Goal: Information Seeking & Learning: Learn about a topic

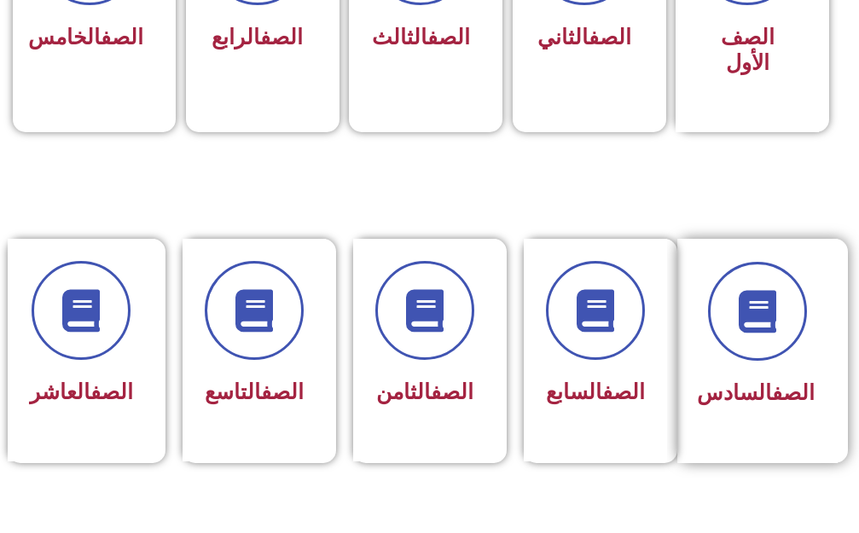
scroll to position [597, 0]
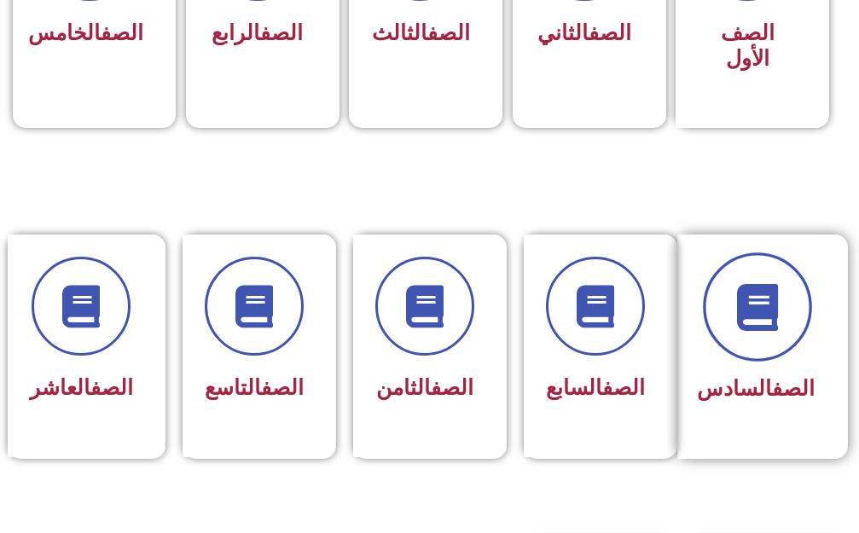
click at [771, 298] on icon at bounding box center [757, 306] width 47 height 47
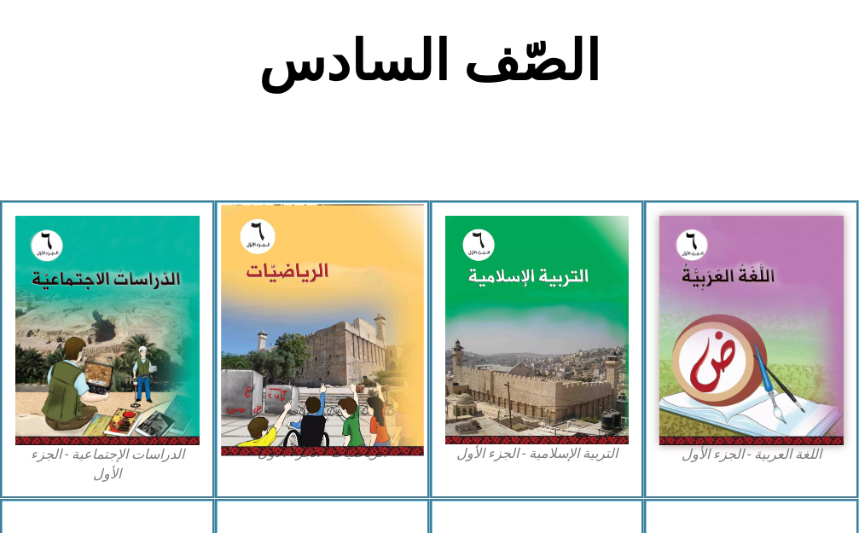
scroll to position [427, 0]
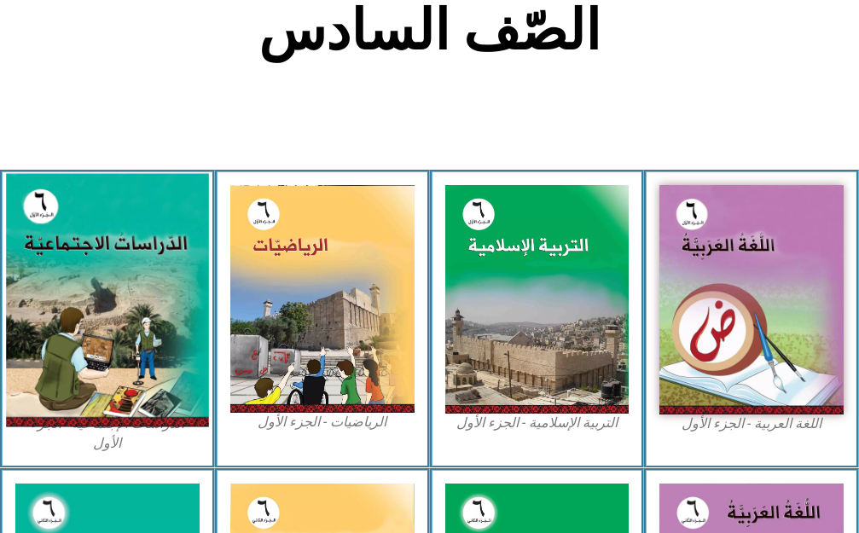
click at [104, 294] on img at bounding box center [107, 299] width 202 height 253
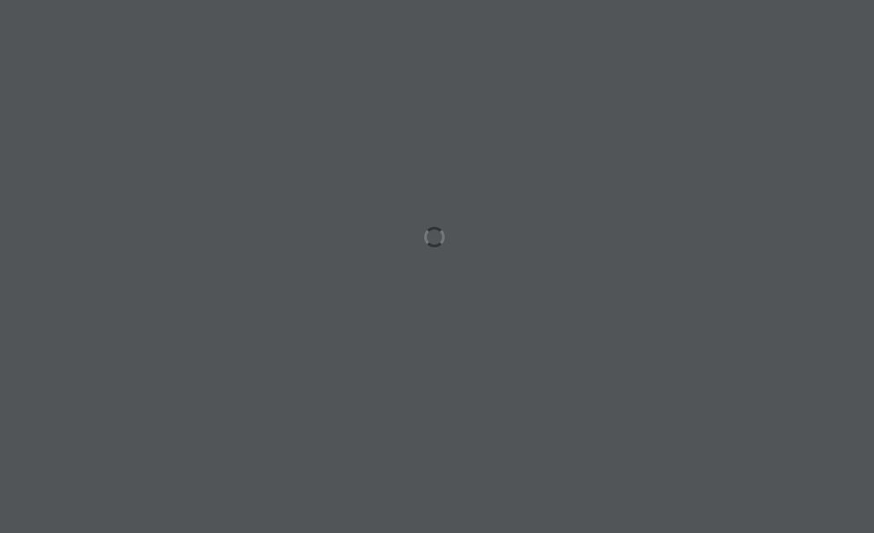
scroll to position [0, 53]
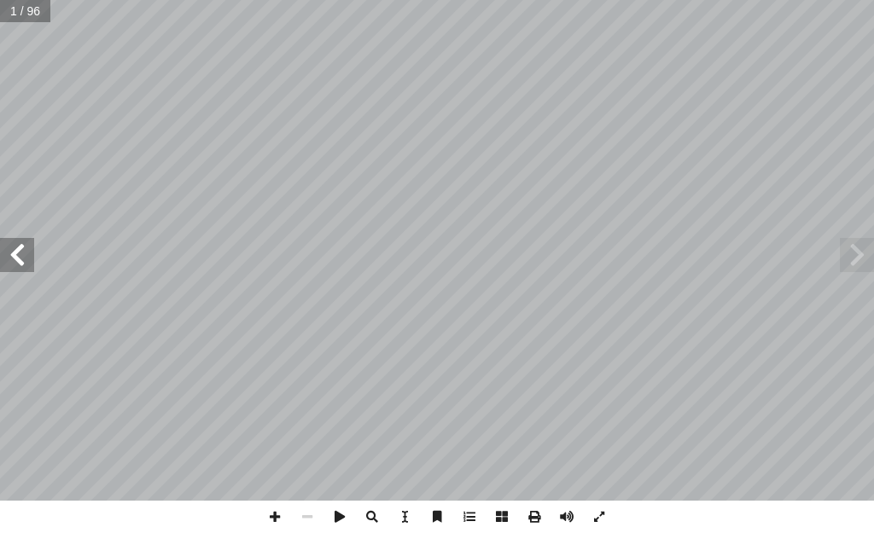
click at [10, 250] on span at bounding box center [17, 255] width 34 height 34
click at [16, 245] on span at bounding box center [17, 255] width 34 height 34
click at [15, 243] on span at bounding box center [17, 255] width 34 height 34
click at [25, 256] on span at bounding box center [17, 255] width 34 height 34
click at [22, 268] on span at bounding box center [17, 255] width 34 height 34
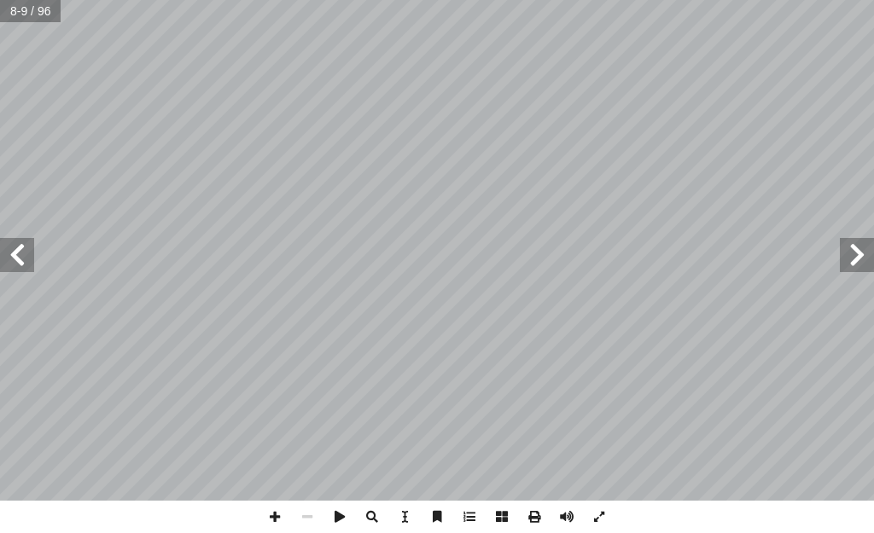
click at [17, 256] on span at bounding box center [17, 255] width 34 height 34
click at [272, 511] on span at bounding box center [275, 517] width 32 height 32
